Goal: Check status

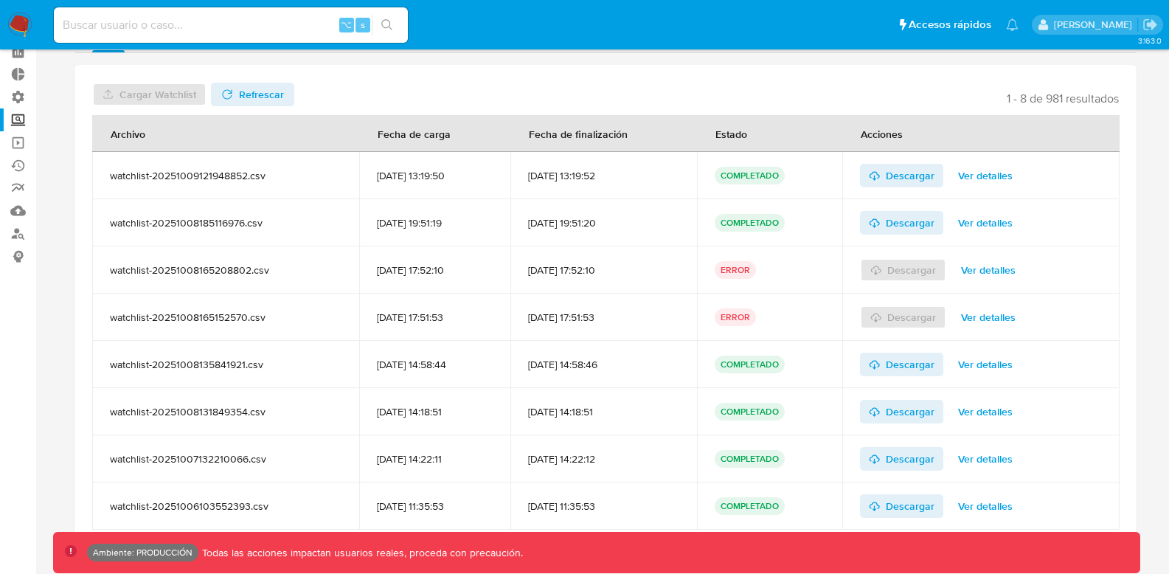
scroll to position [85, 0]
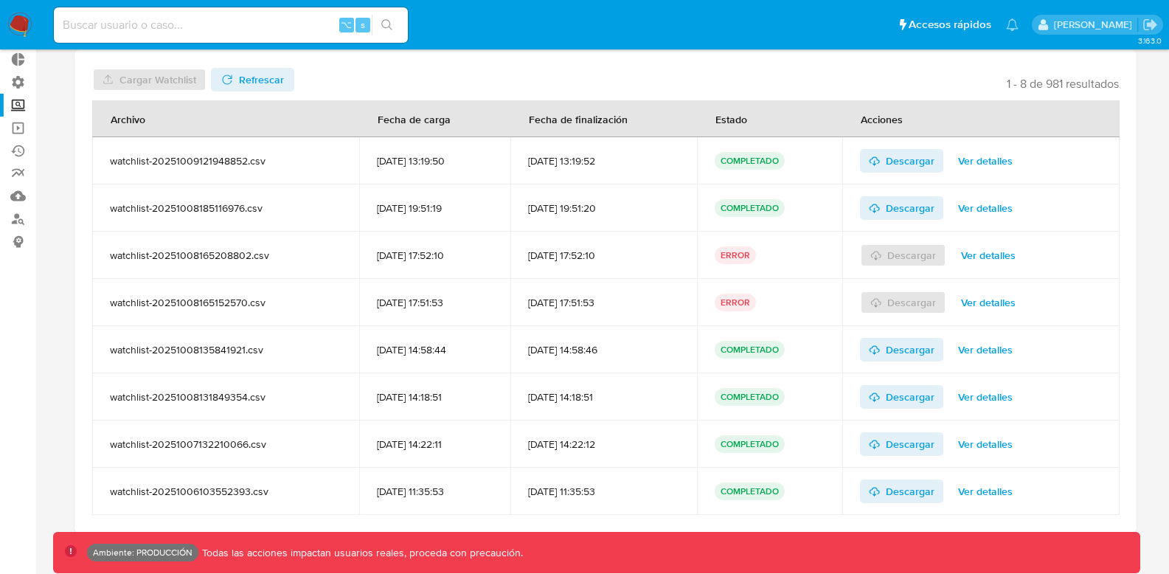
click at [994, 199] on span "Ver detalles" at bounding box center [985, 208] width 55 height 21
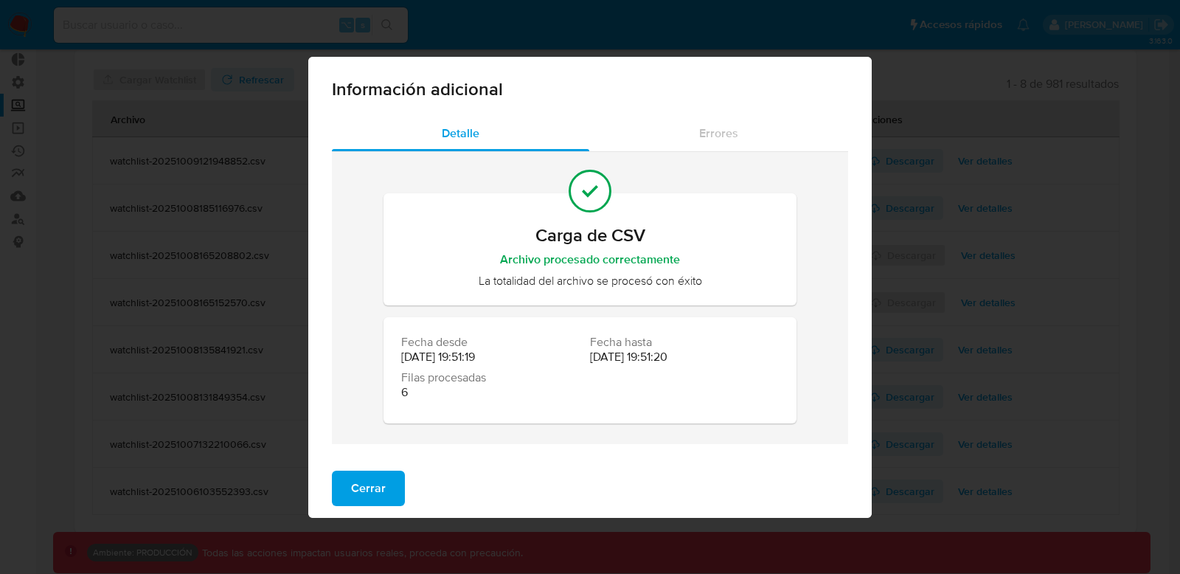
click at [356, 491] on span "Cerrar" at bounding box center [368, 488] width 35 height 32
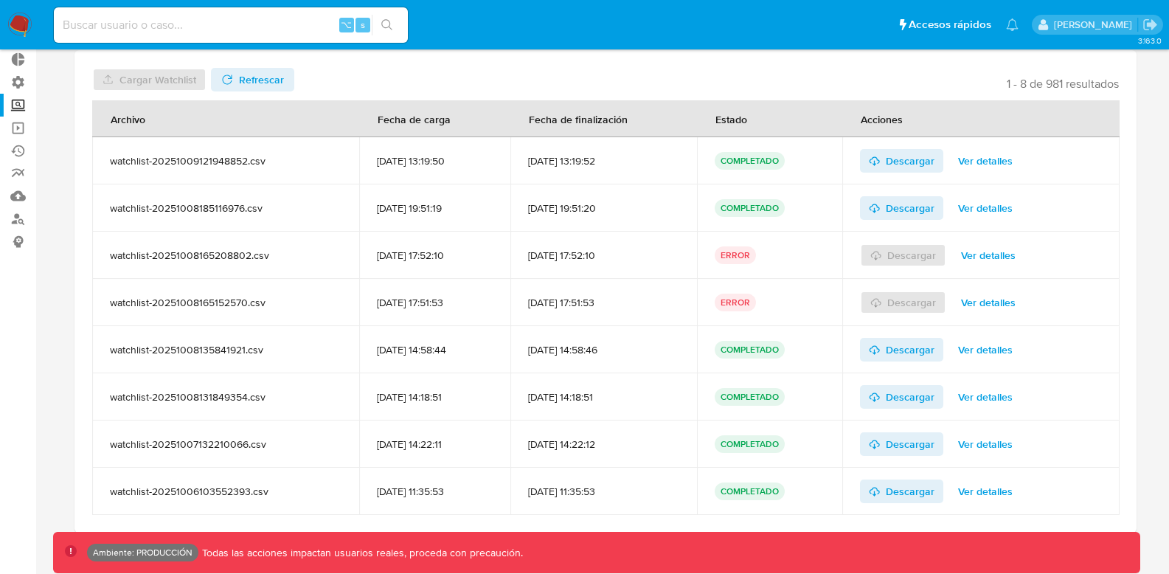
click at [985, 160] on span "Ver detalles" at bounding box center [985, 160] width 55 height 21
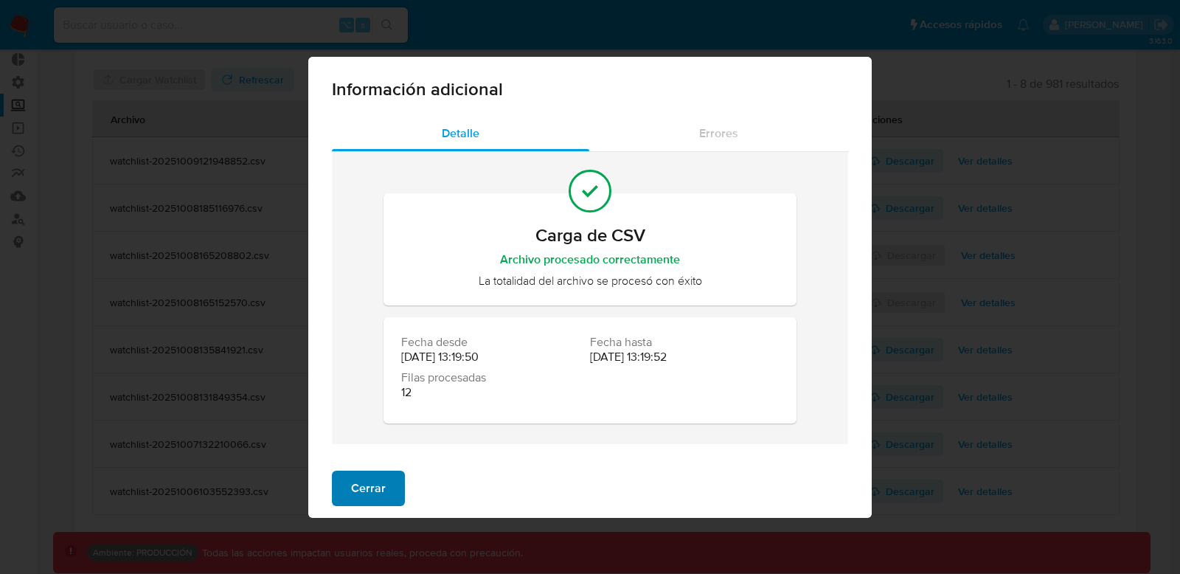
click at [383, 483] on button "Cerrar" at bounding box center [368, 488] width 73 height 35
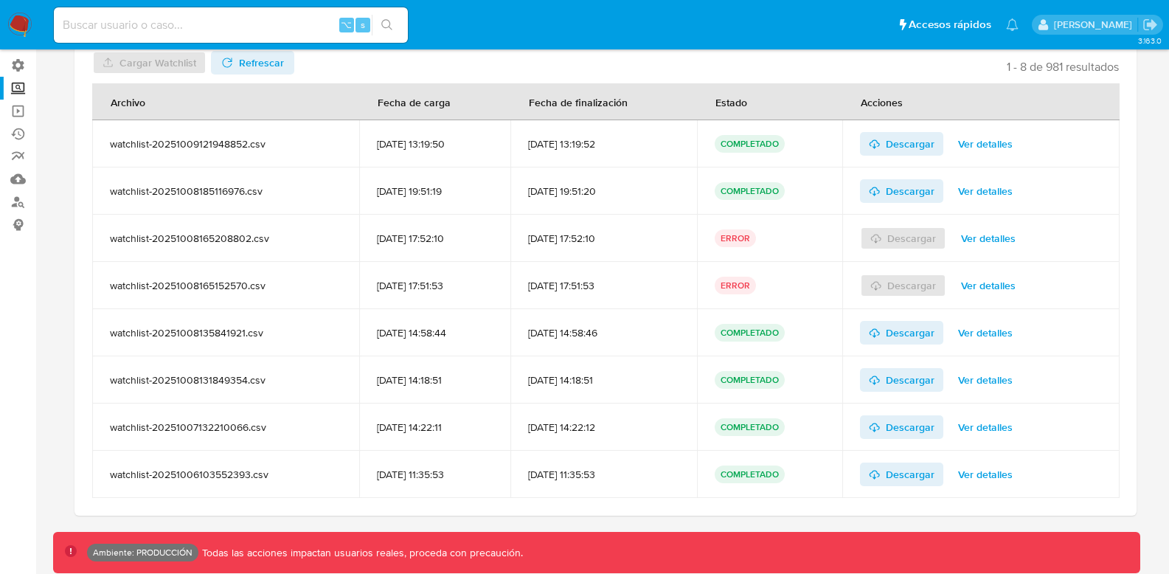
scroll to position [118, 0]
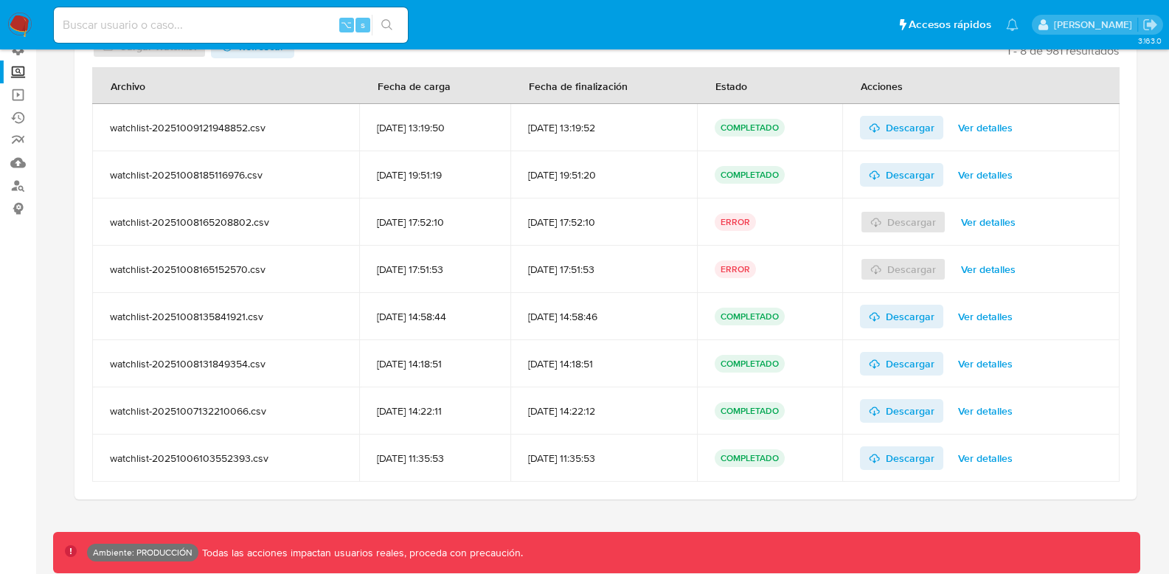
click at [996, 406] on span "Ver detalles" at bounding box center [985, 411] width 55 height 21
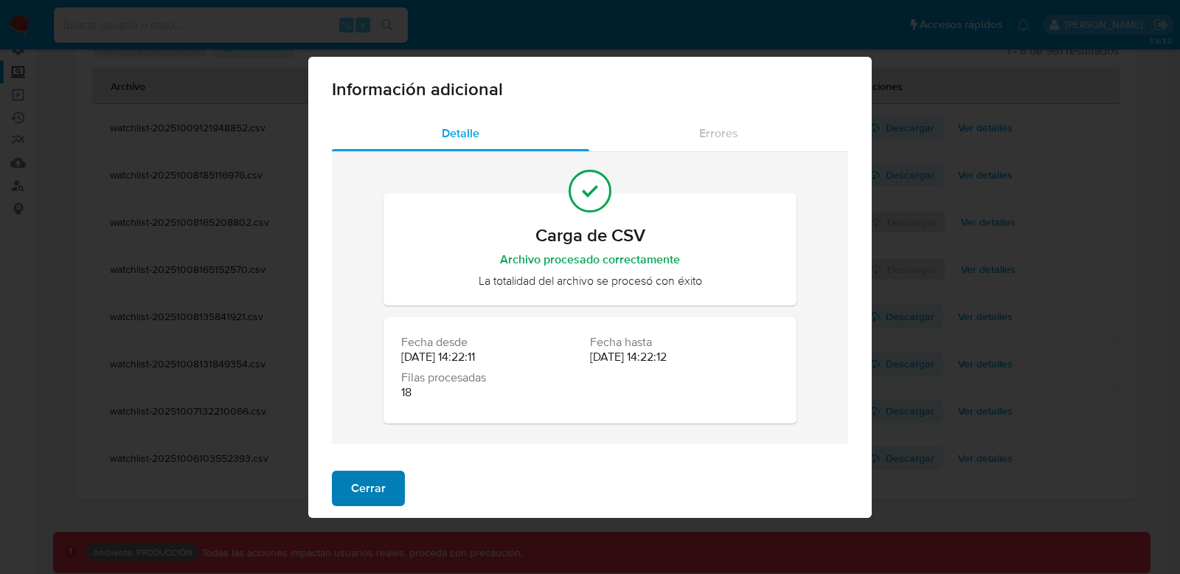
click at [391, 478] on button "Cerrar" at bounding box center [368, 488] width 73 height 35
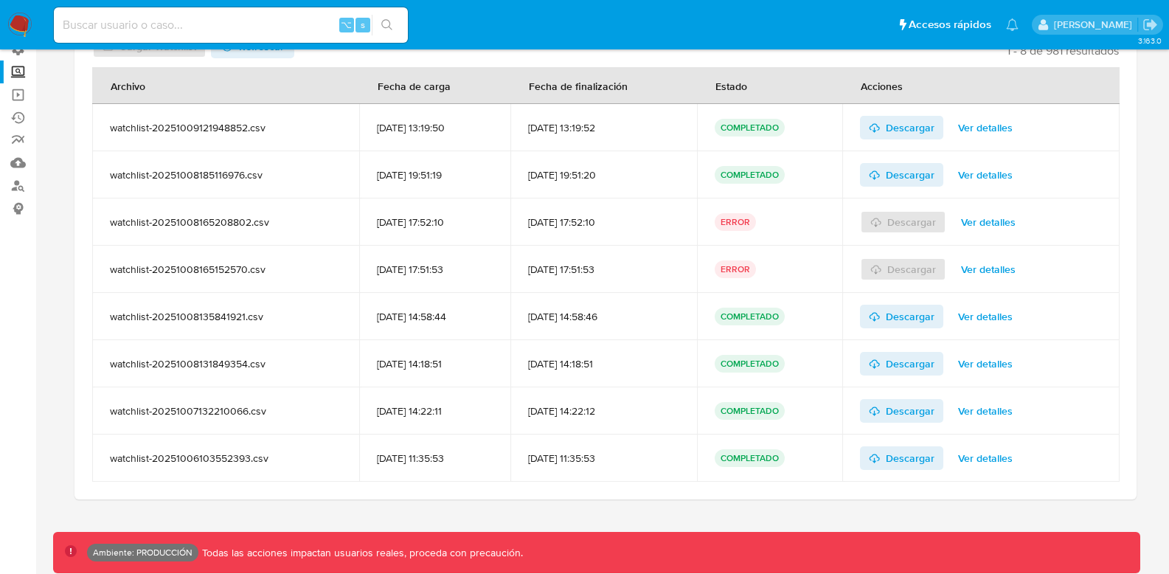
click at [742, 545] on div "Ambiente: PRODUCCIÓN Todas las acciones impactan usuarios reales, proceda con p…" at bounding box center [608, 553] width 1042 height 18
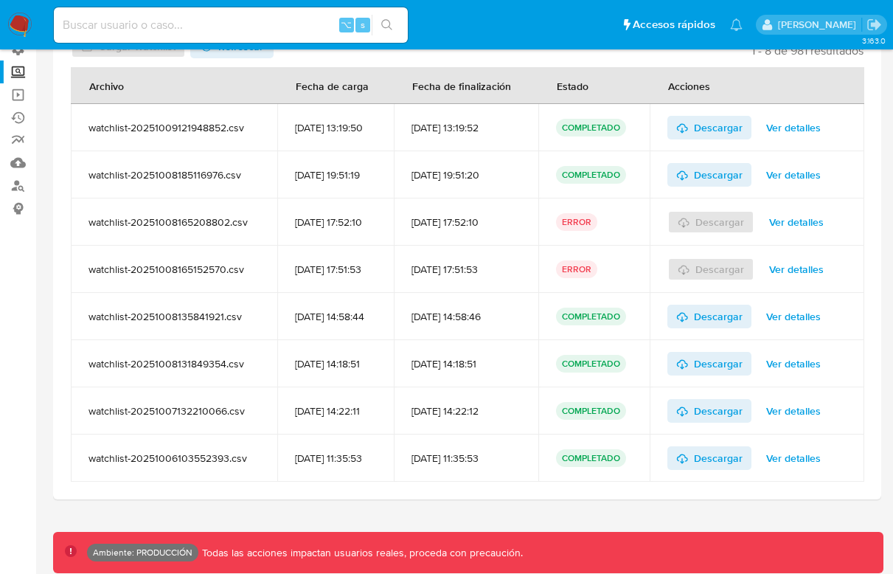
click at [691, 544] on div "Ambiente: PRODUCCIÓN Todas las acciones impactan usuarios reales, proceda con p…" at bounding box center [480, 553] width 786 height 18
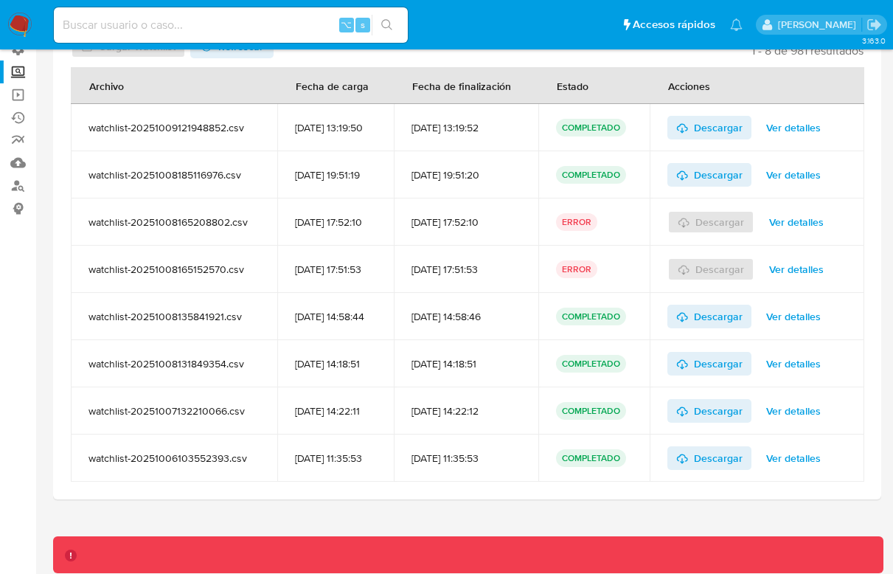
click at [513, 325] on td "[DATE] 14:58:46" at bounding box center [466, 316] width 144 height 47
click at [326, 553] on div at bounding box center [468, 554] width 831 height 37
click at [325, 552] on div at bounding box center [468, 554] width 831 height 37
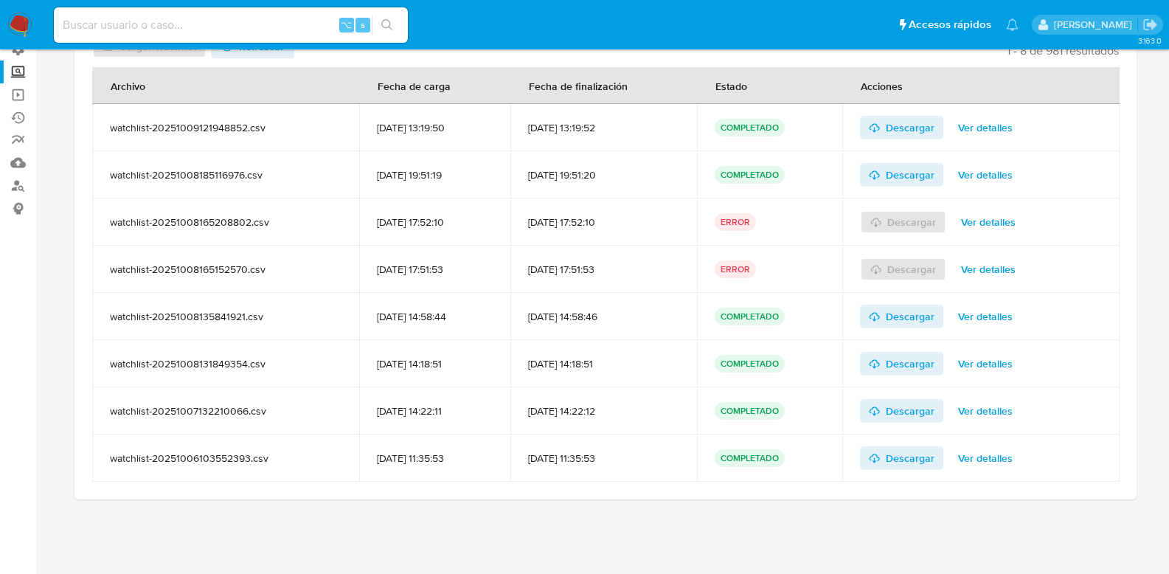
scroll to position [0, 0]
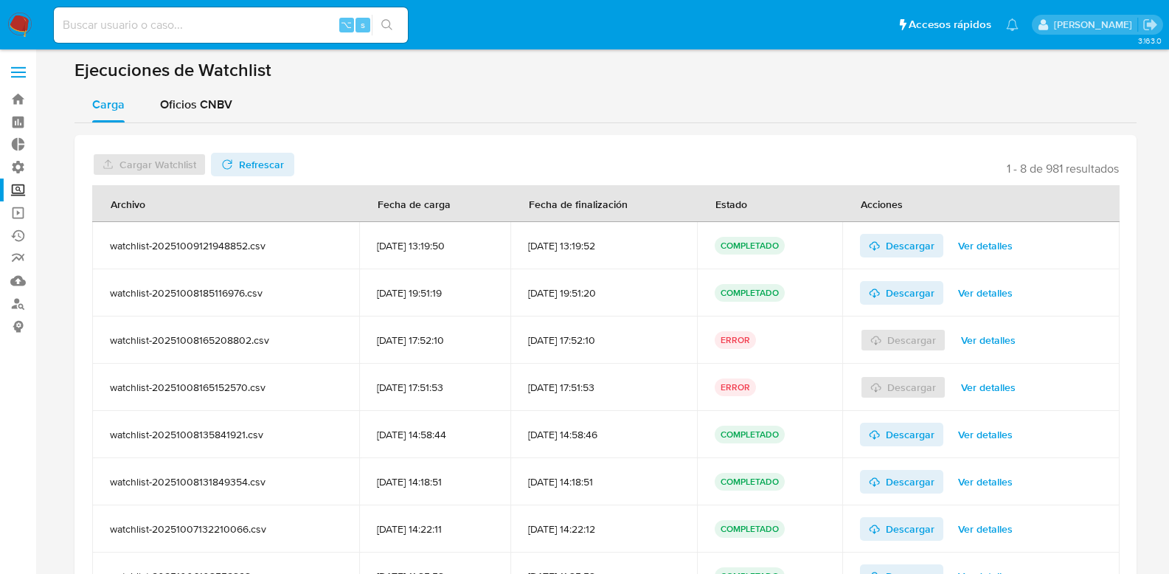
click at [271, 165] on span "Refrescar" at bounding box center [261, 165] width 45 height 24
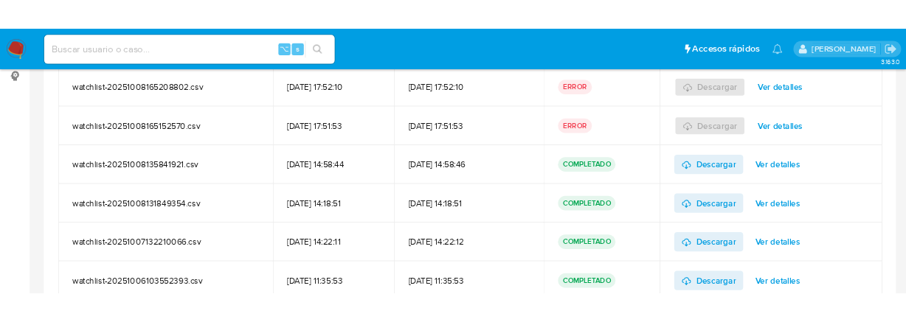
scroll to position [370, 0]
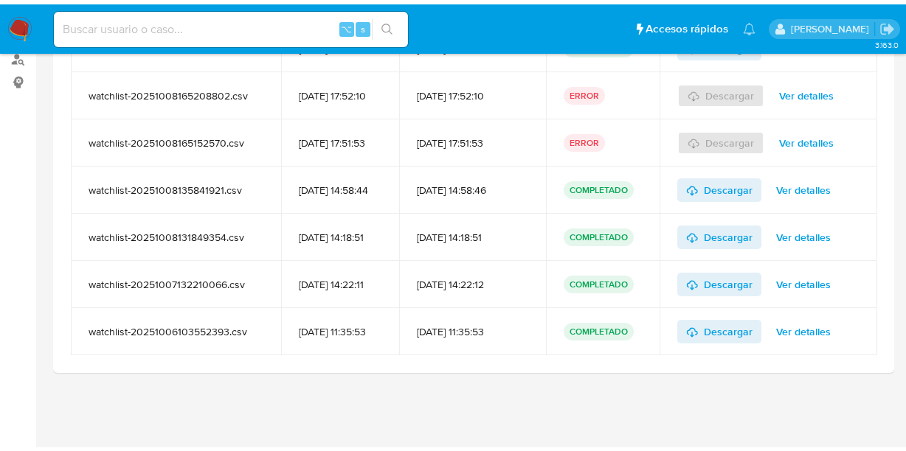
scroll to position [239, 0]
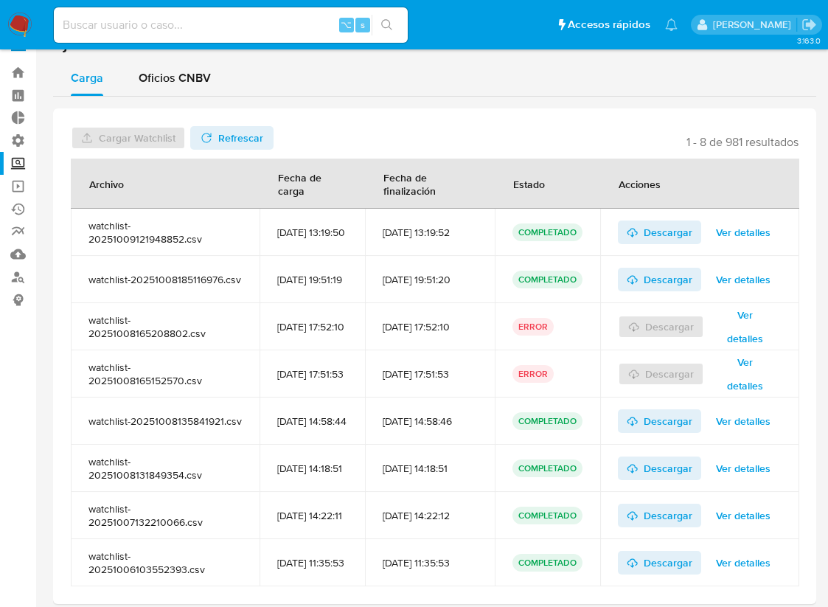
scroll to position [30, 0]
